Goal: Check status: Check status

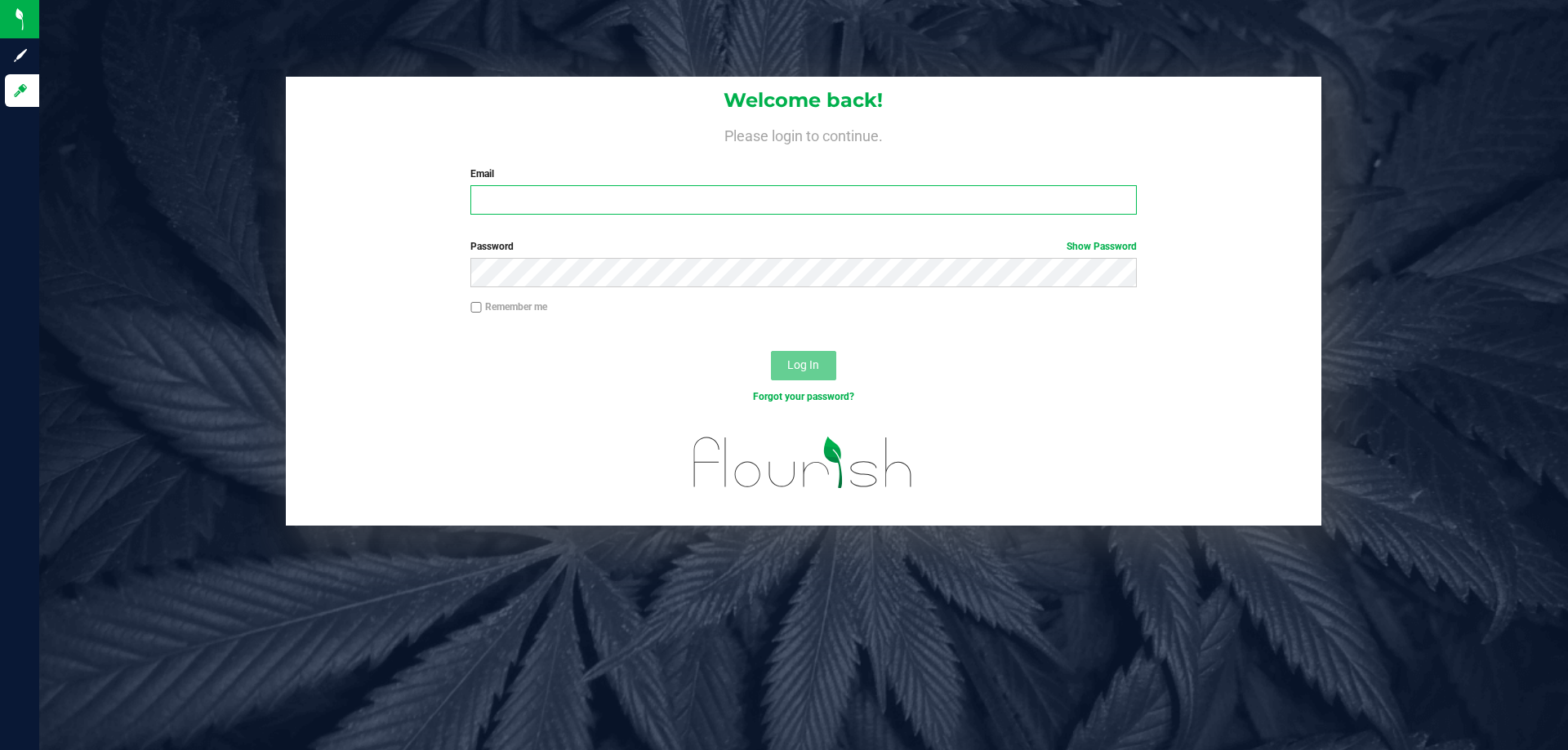
click at [580, 195] on input "Email" at bounding box center [803, 200] width 666 height 29
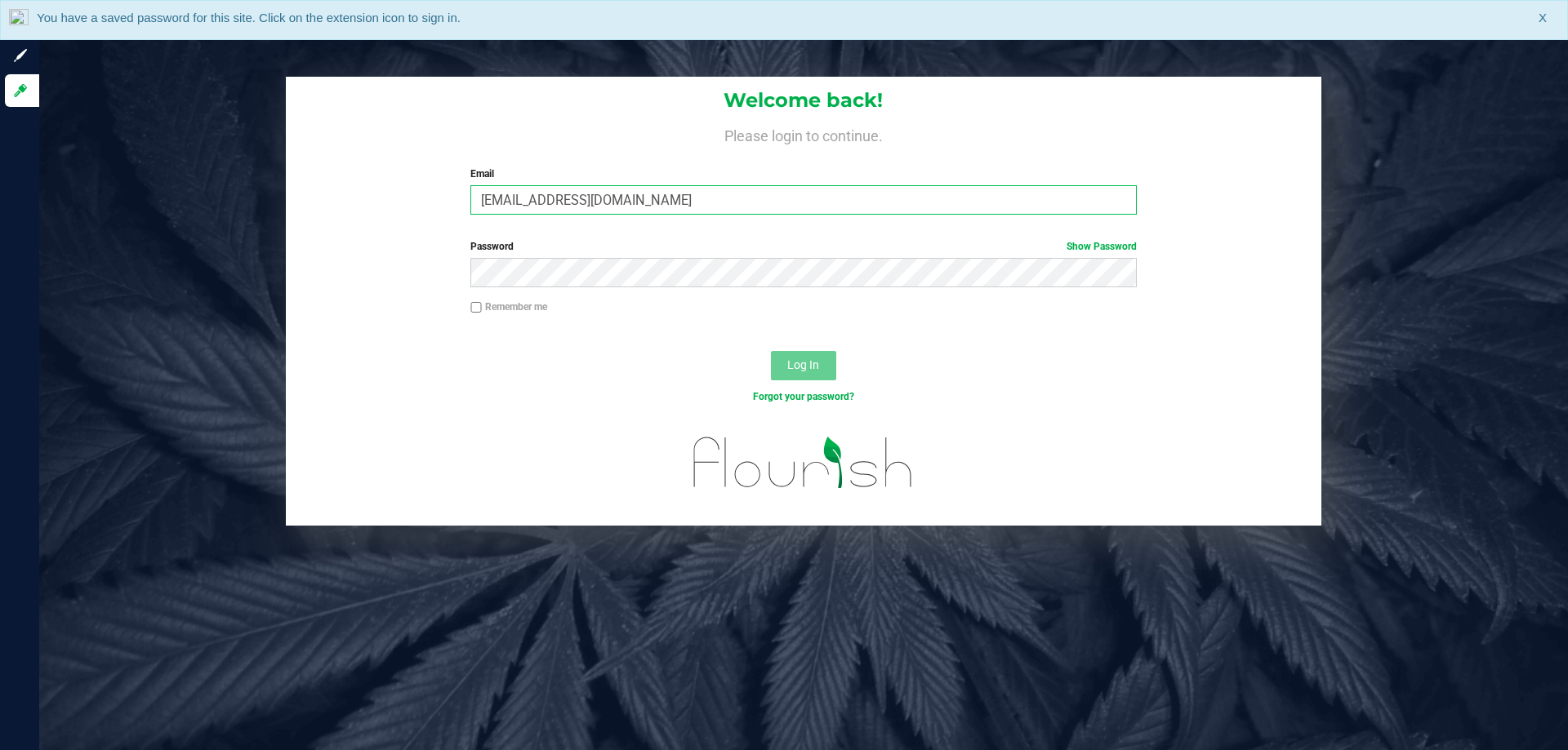
type input "asmithterry@liveparallel.com"
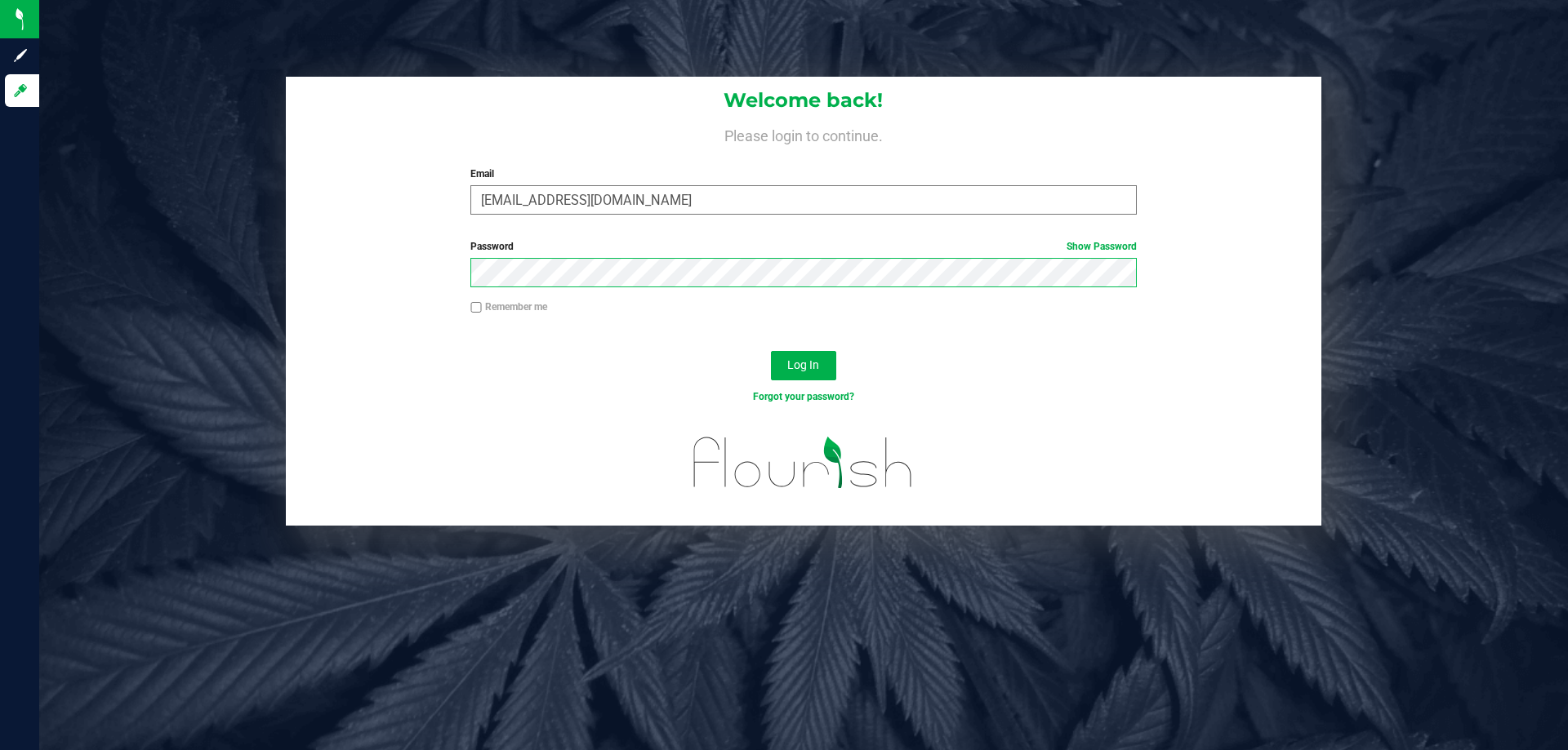
click at [771, 351] on button "Log In" at bounding box center [804, 365] width 66 height 29
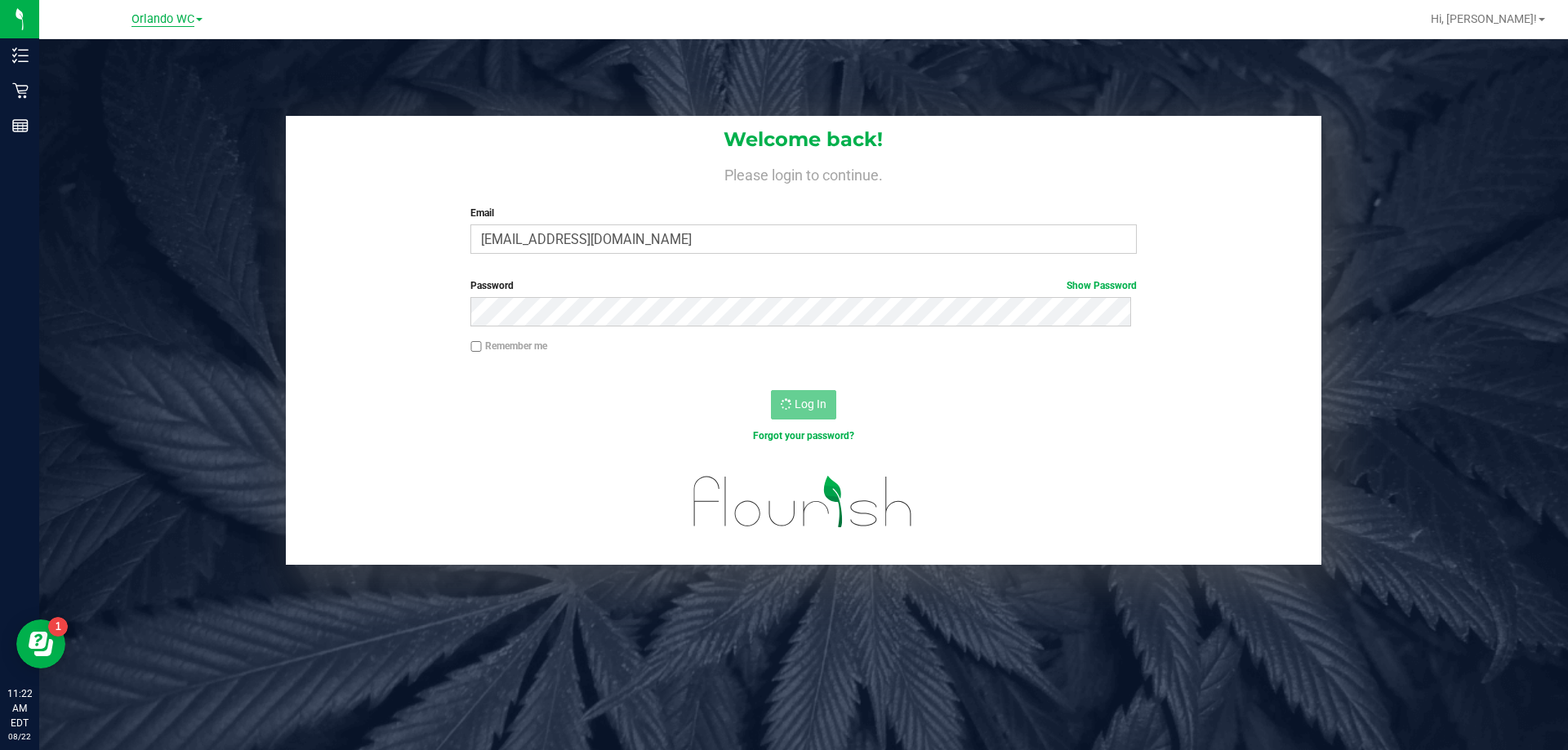
click at [139, 22] on span "Orlando WC" at bounding box center [162, 19] width 63 height 14
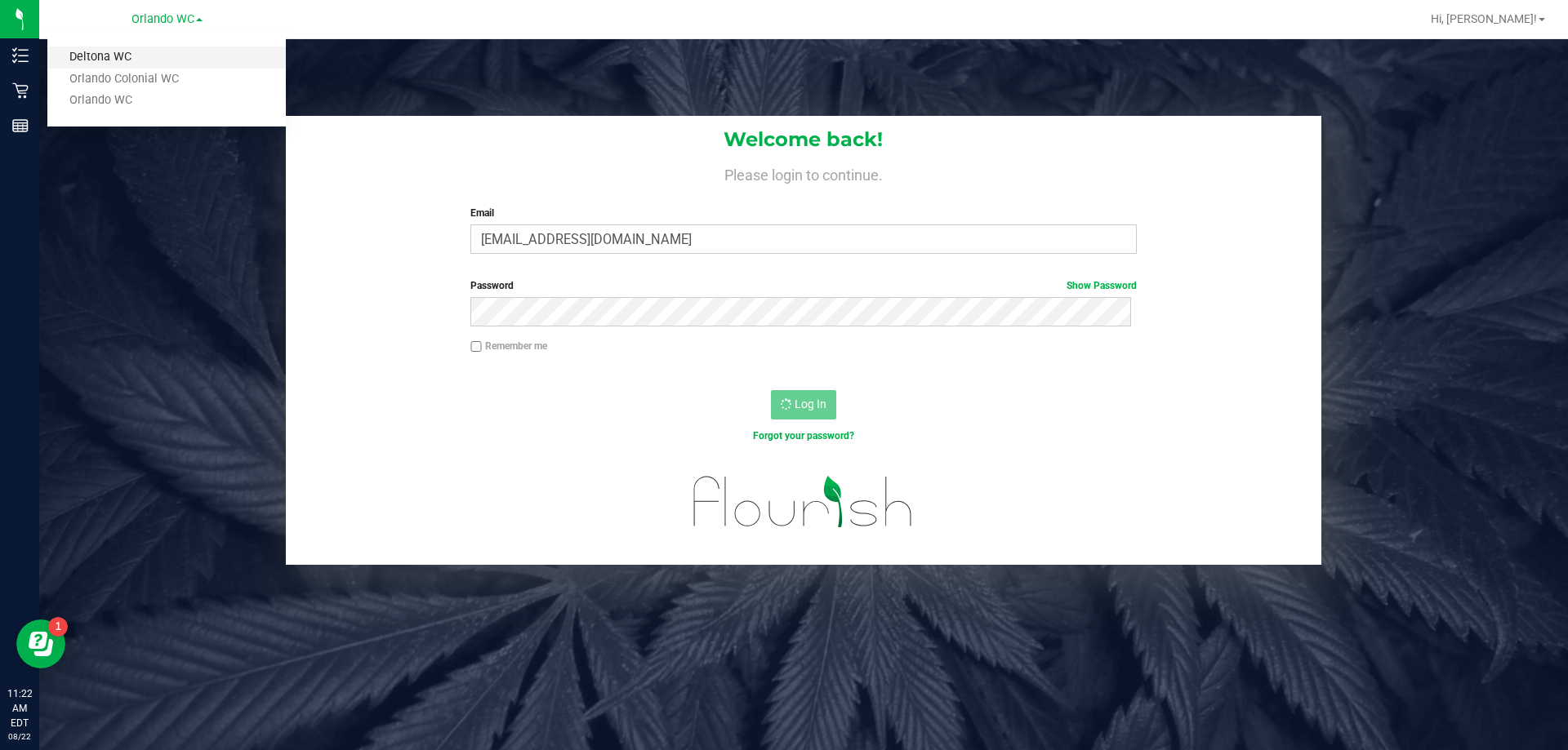
click at [108, 56] on link "Deltona WC" at bounding box center [166, 57] width 239 height 22
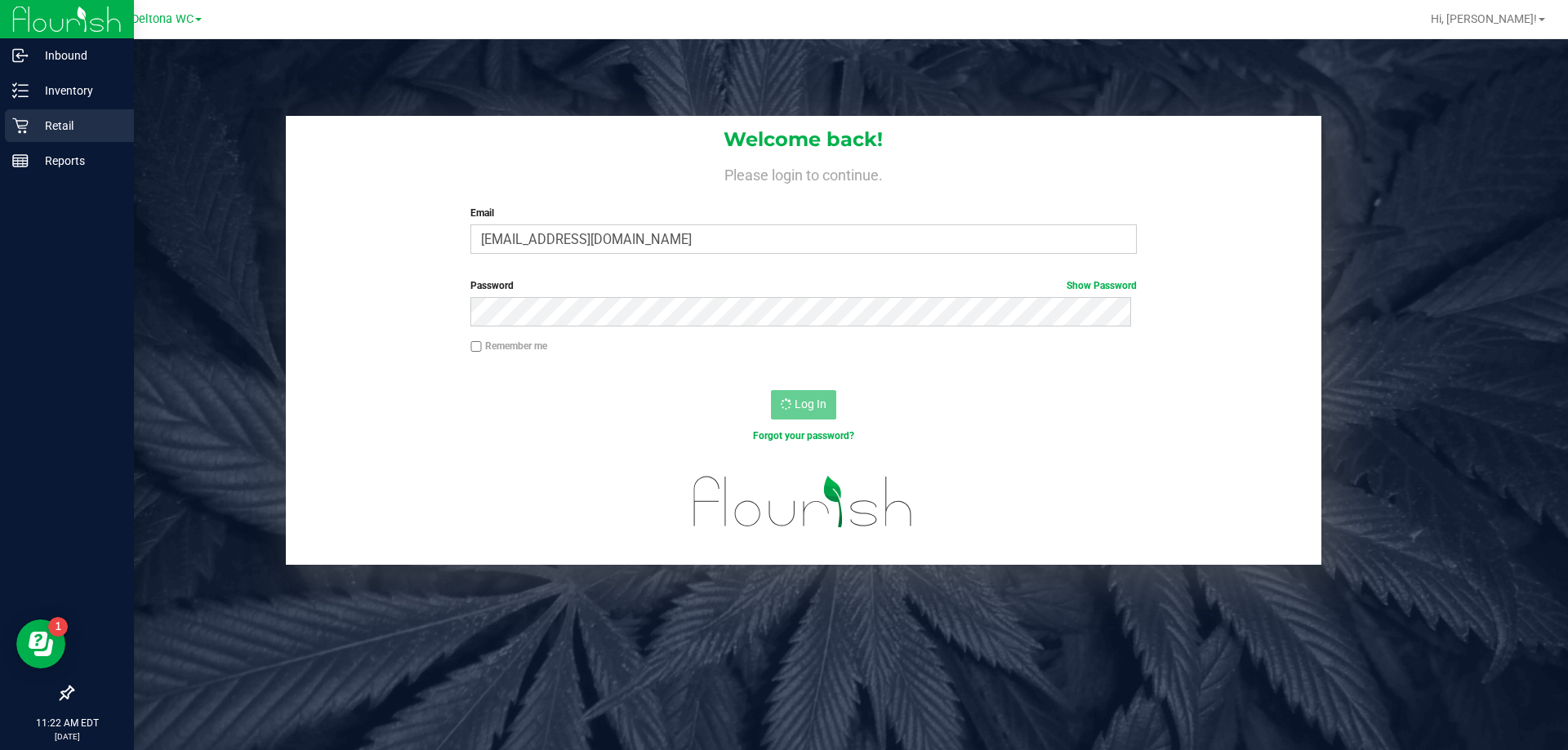
click at [18, 134] on div "Retail" at bounding box center [70, 125] width 129 height 33
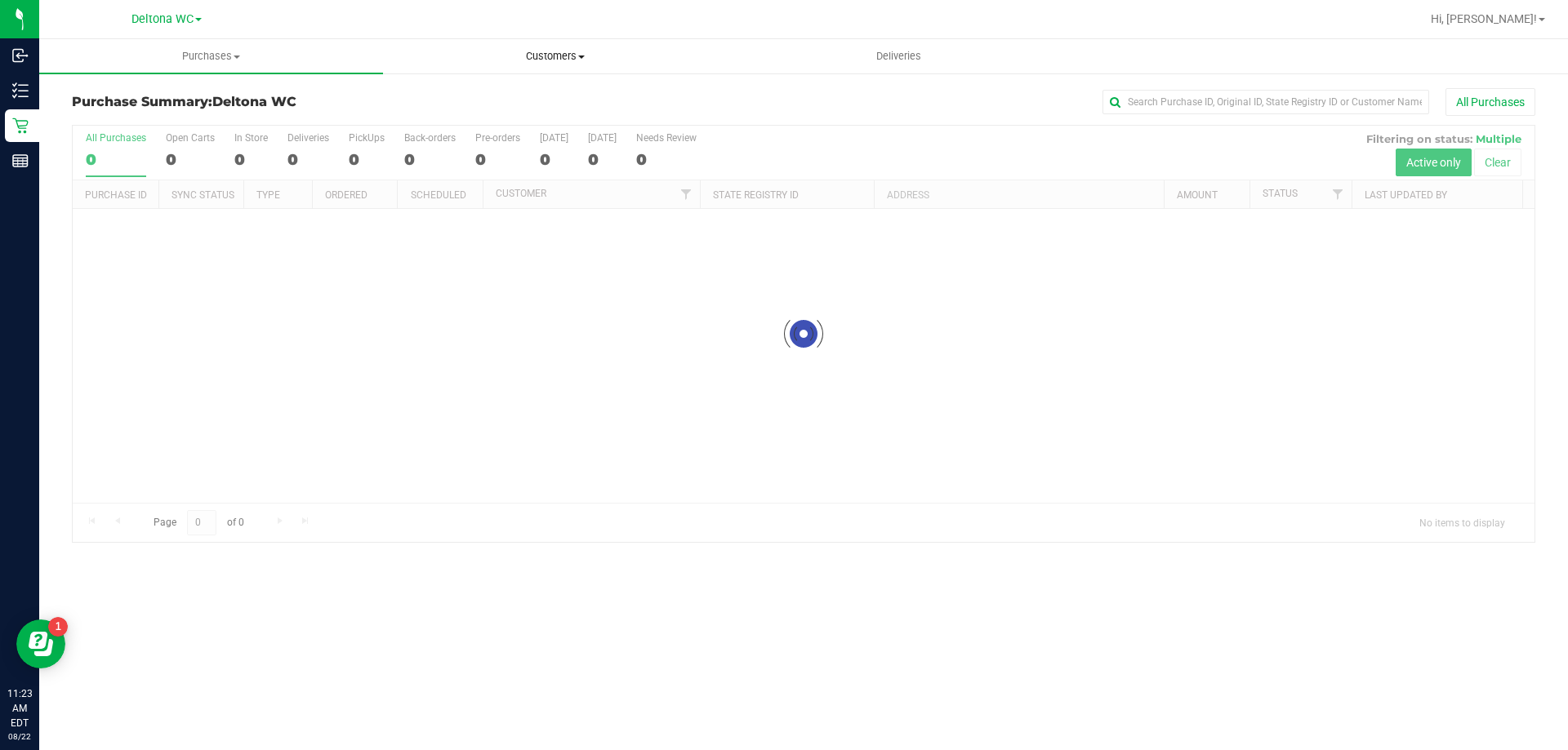
click at [540, 56] on span "Customers" at bounding box center [555, 55] width 342 height 14
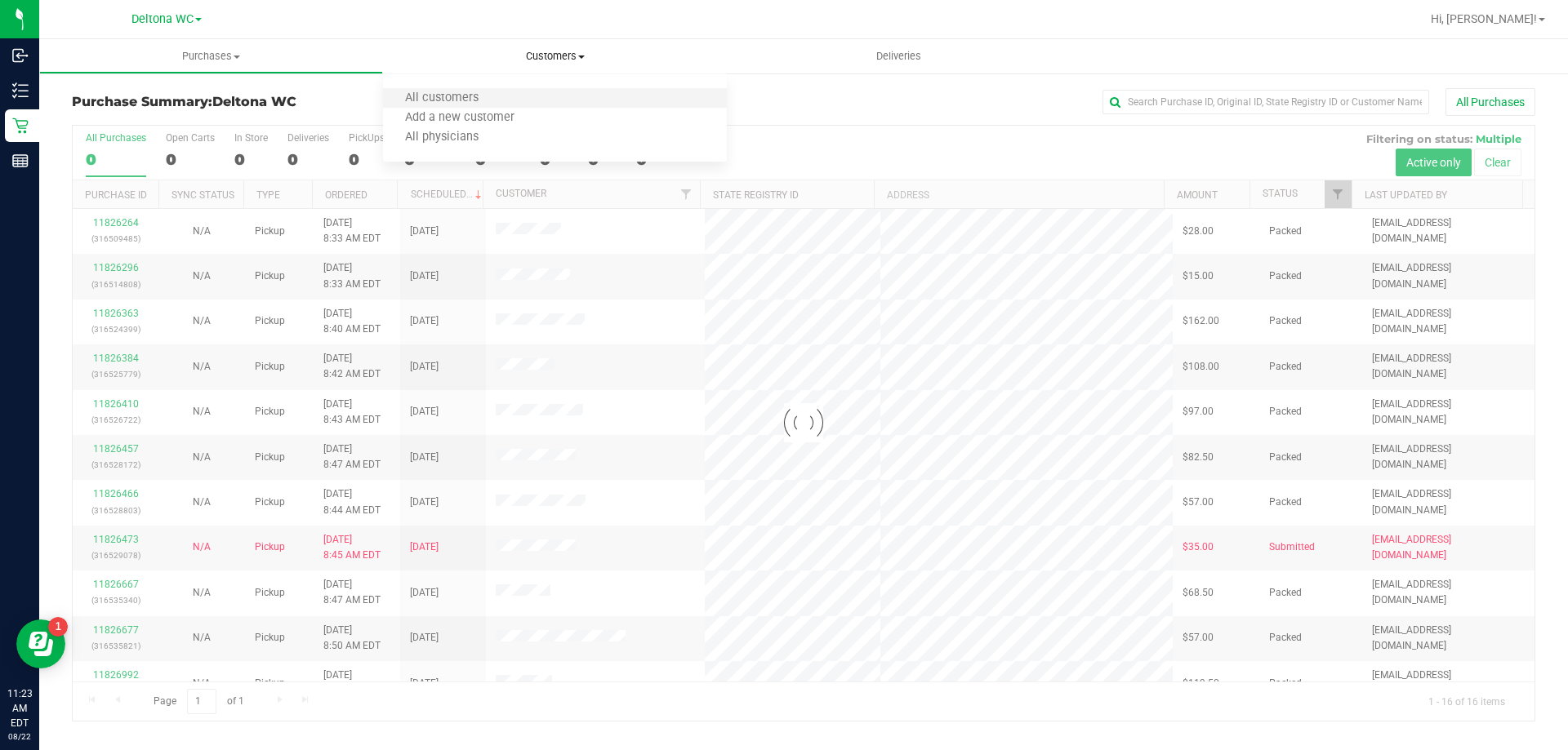
click at [508, 92] on li "All customers" at bounding box center [555, 98] width 344 height 19
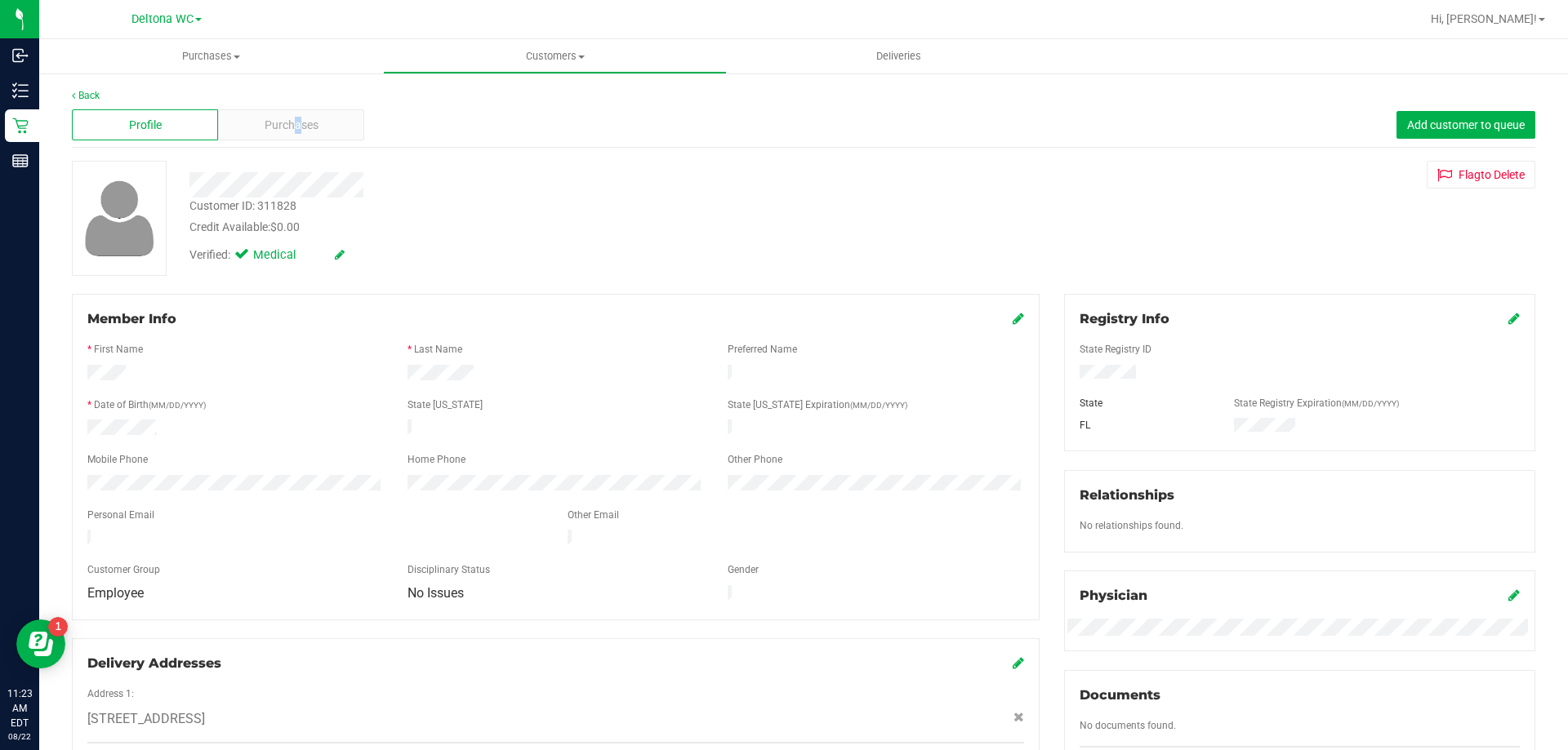
click at [296, 108] on div "Profile Purchases Add customer to queue" at bounding box center [804, 124] width 1464 height 45
click at [293, 117] on span "Purchases" at bounding box center [292, 125] width 54 height 17
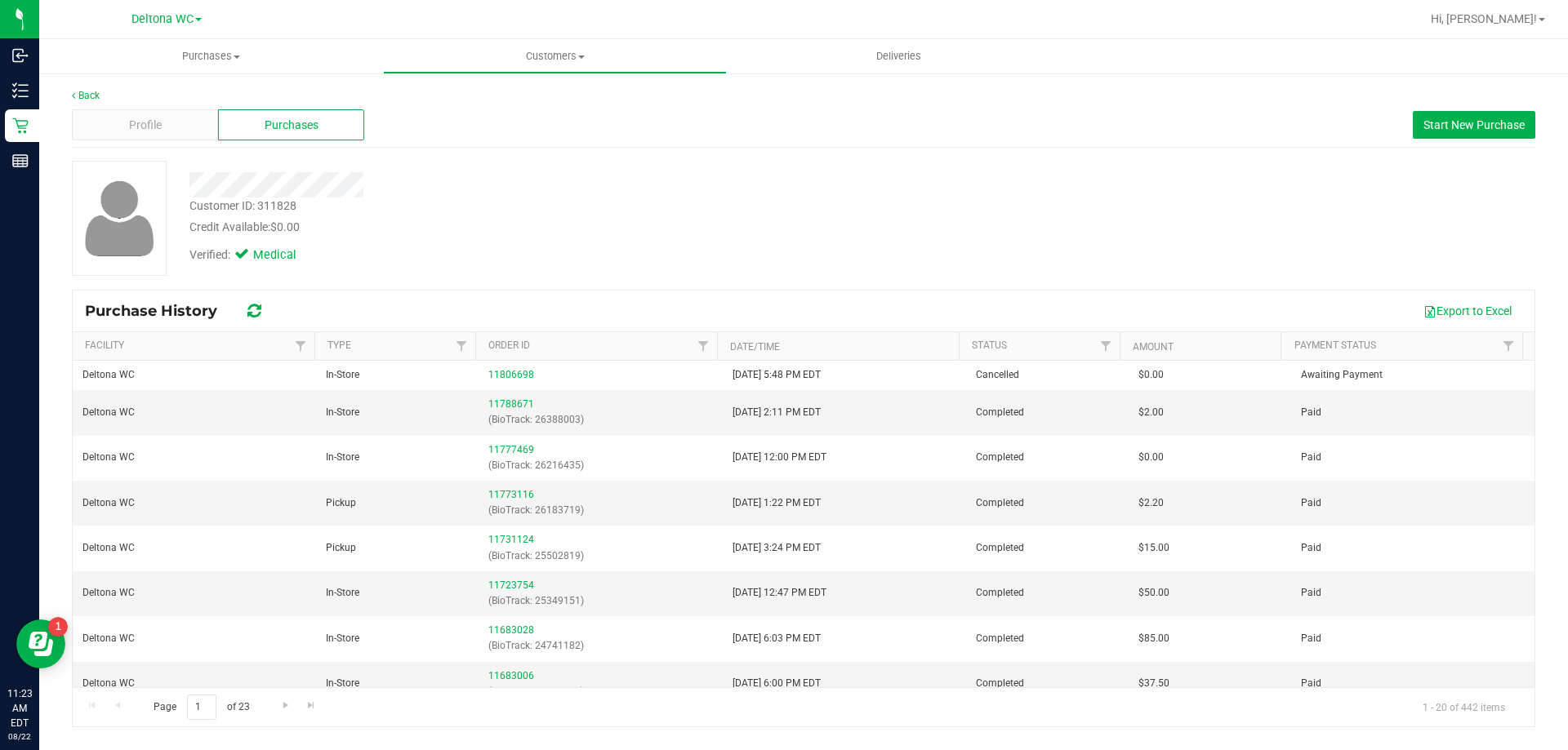
drag, startPoint x: 511, startPoint y: 443, endPoint x: 465, endPoint y: 194, distance: 253.2
click at [464, 189] on div at bounding box center [550, 185] width 745 height 25
